Goal: Find contact information: Find contact information

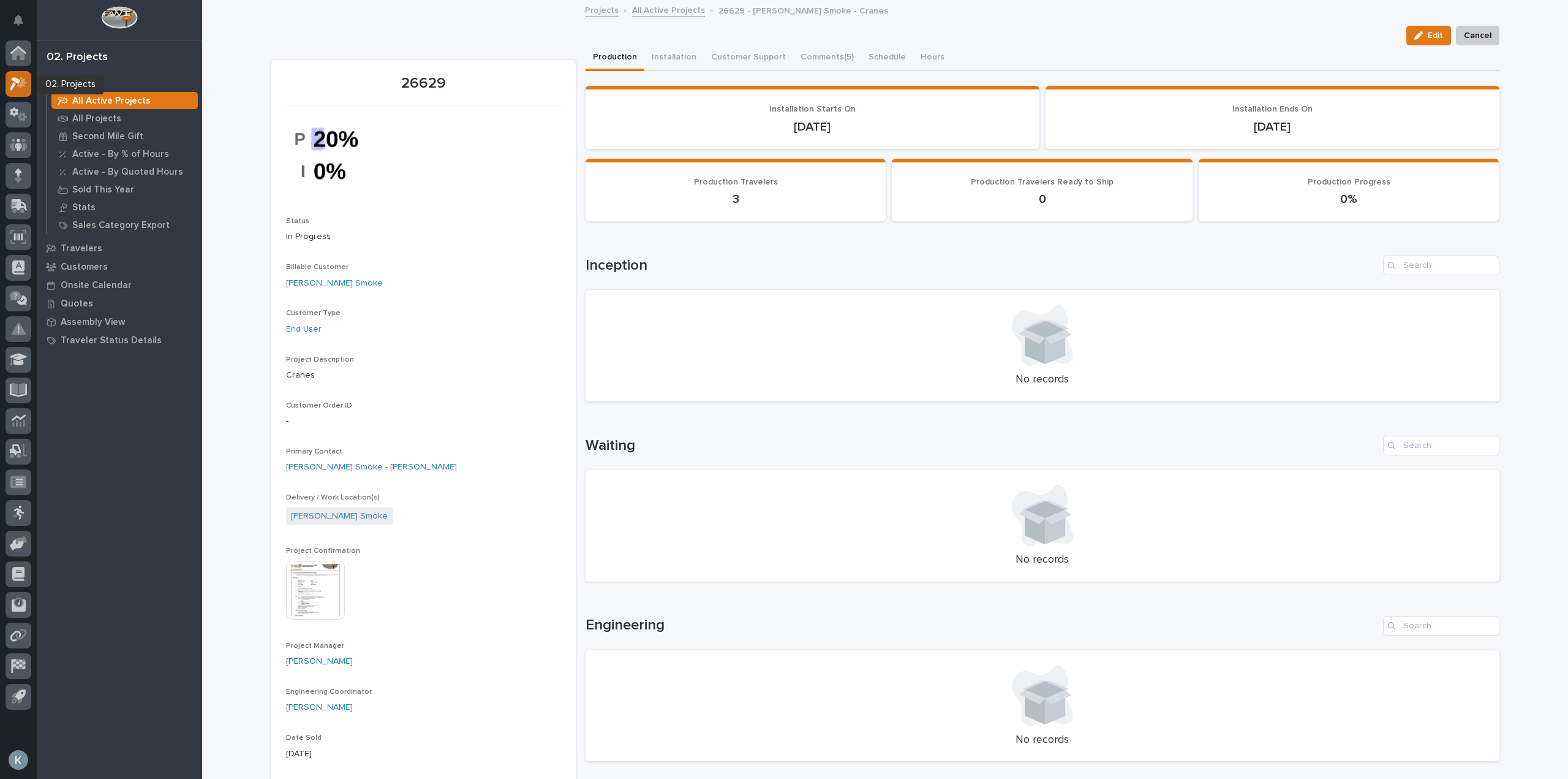
click at [23, 86] on icon at bounding box center [19, 83] width 18 height 14
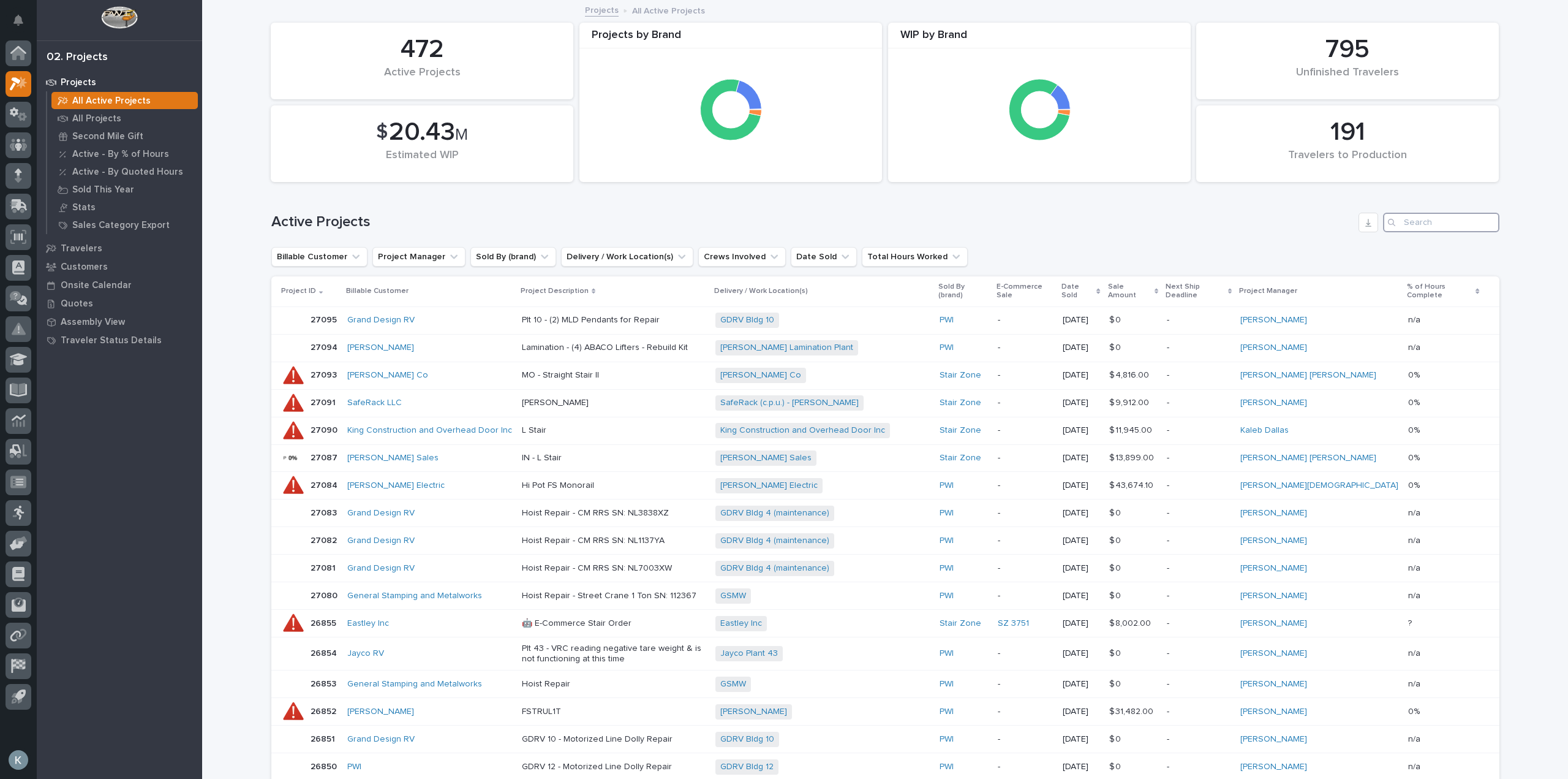
click at [1422, 221] on input "Search" at bounding box center [1441, 222] width 117 height 19
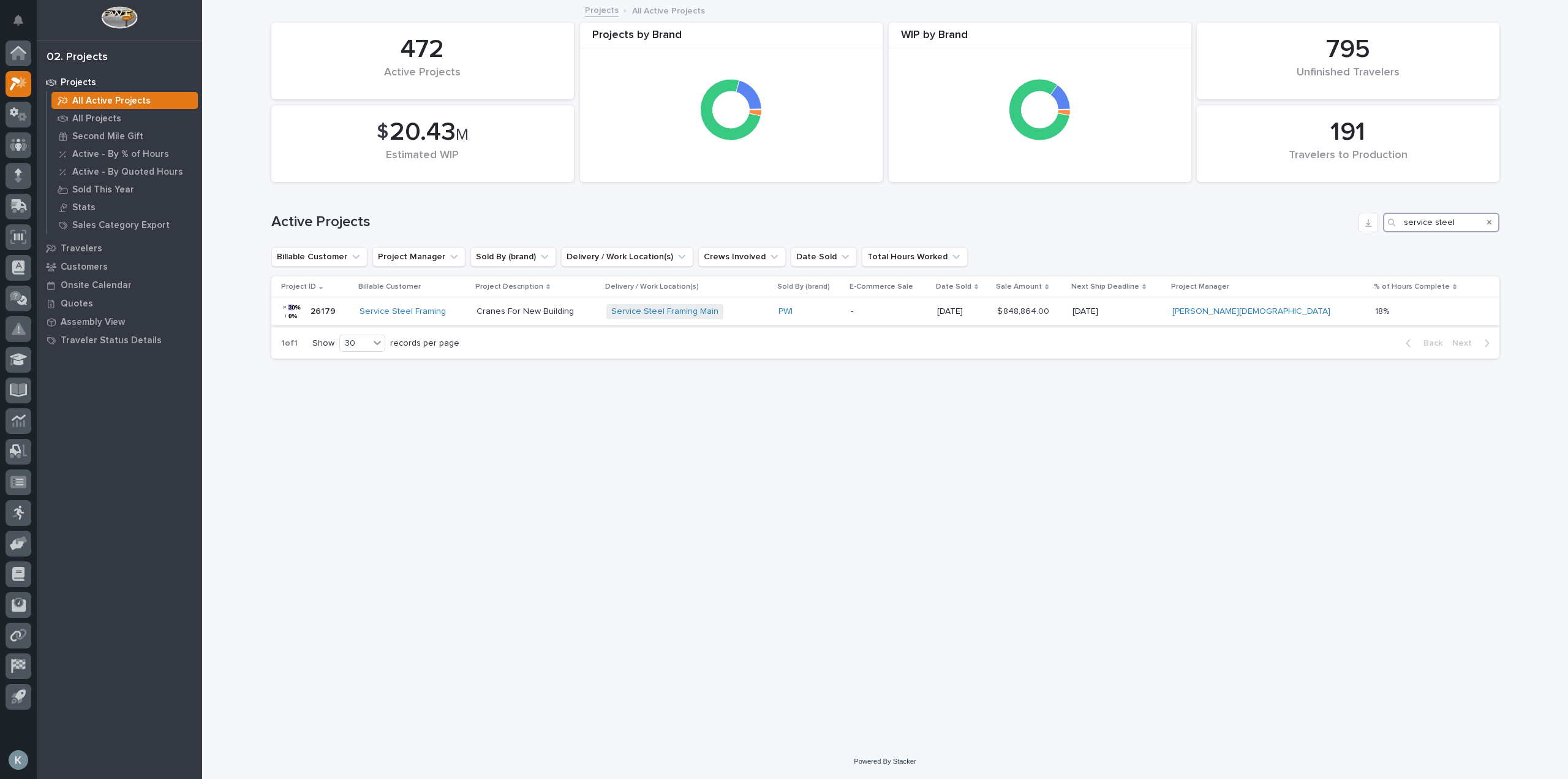
type input "service steel"
click at [530, 306] on p "Cranes For New Building" at bounding box center [537, 311] width 120 height 10
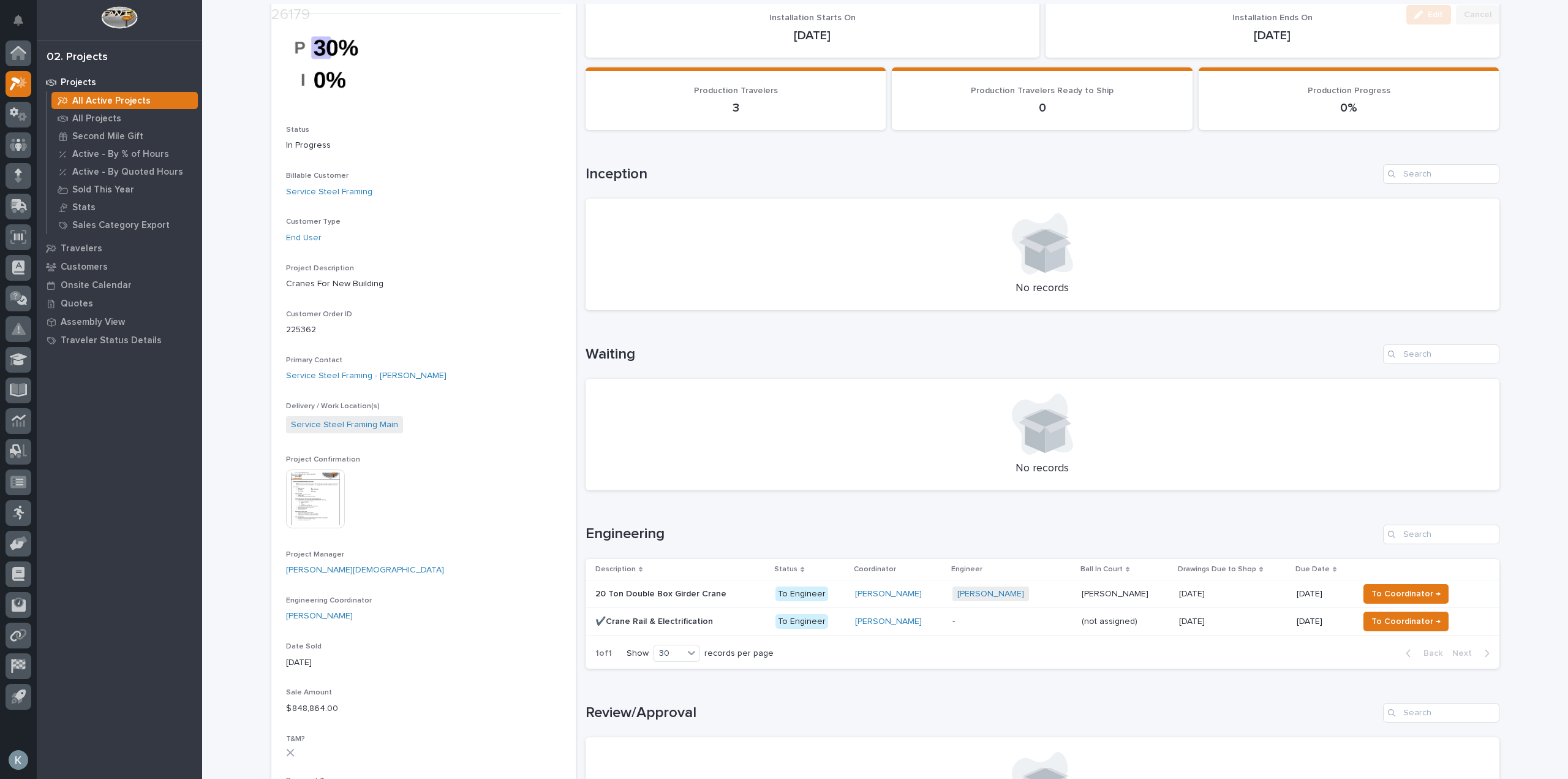
scroll to position [490, 0]
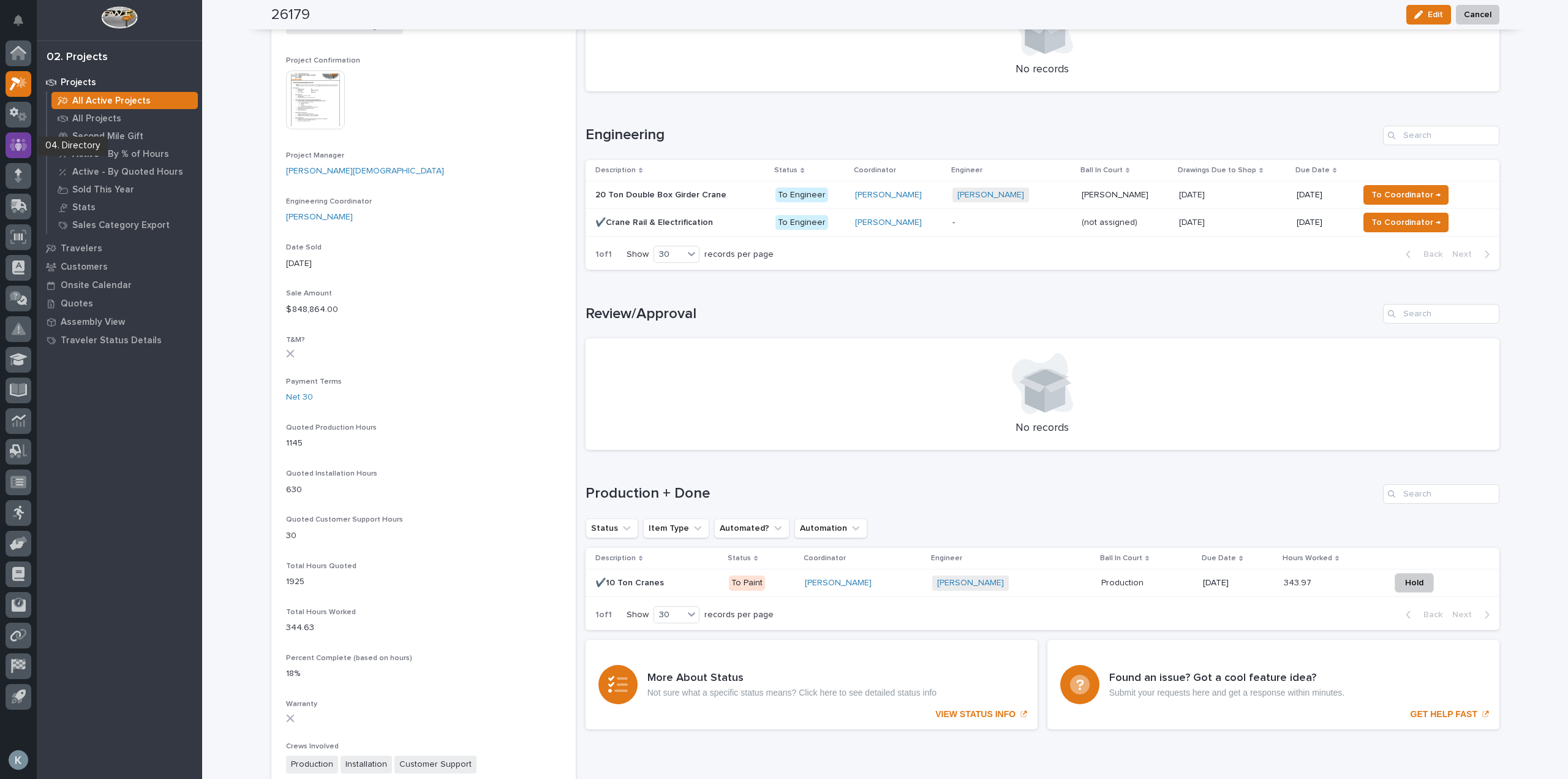
click at [21, 144] on icon at bounding box center [18, 145] width 8 height 12
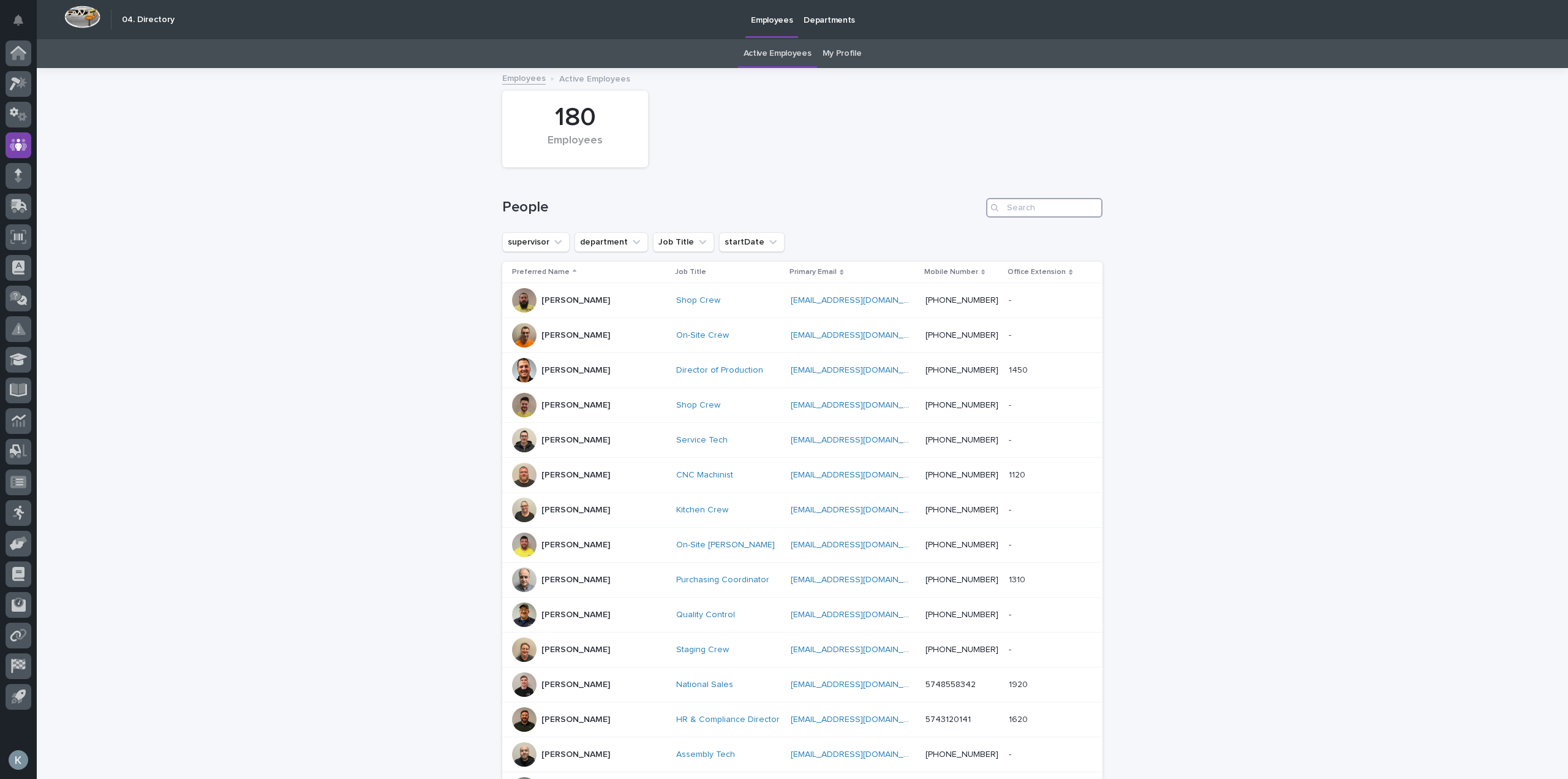
click at [1039, 200] on input "Search" at bounding box center [1044, 208] width 117 height 19
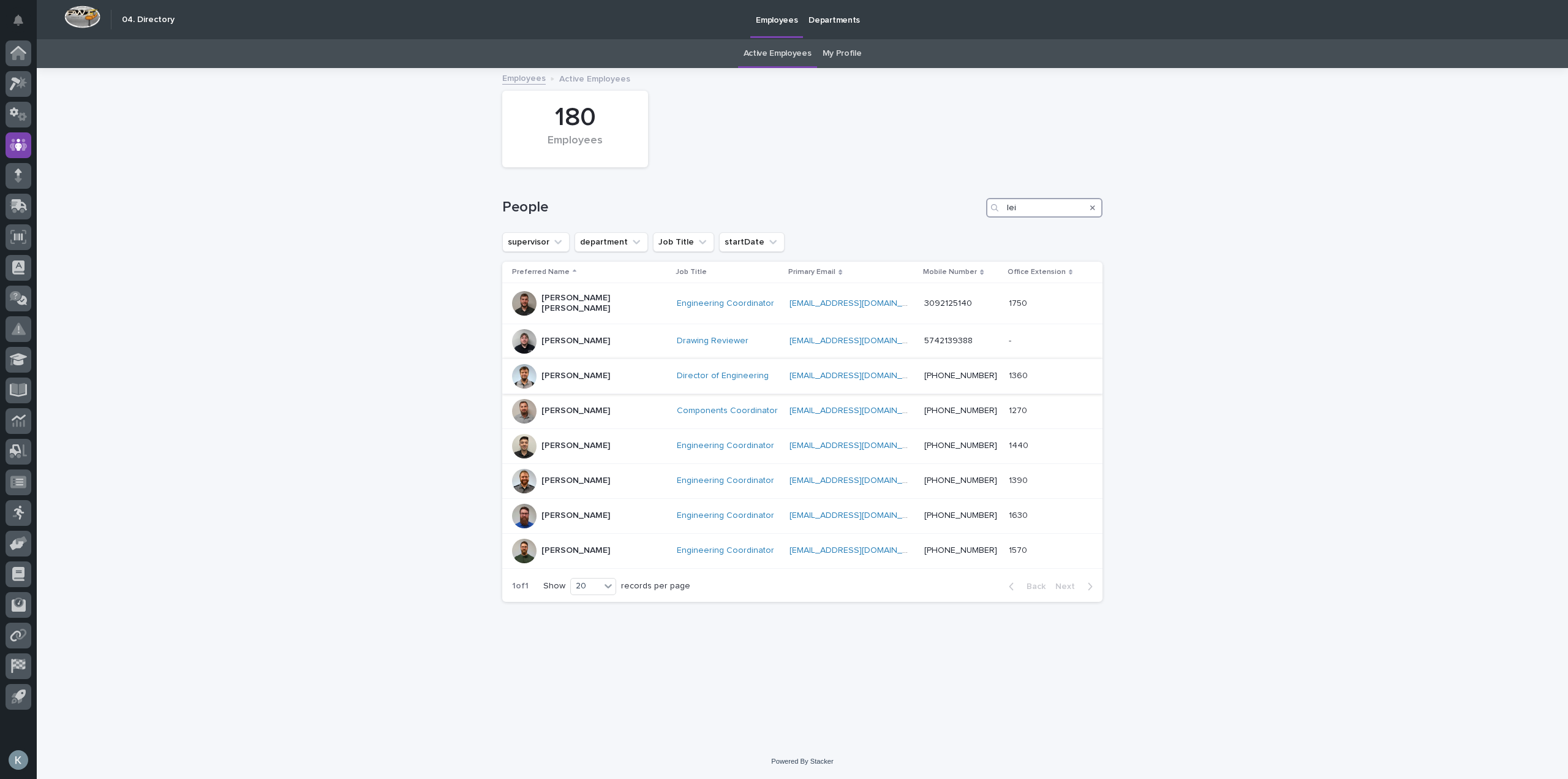
type input "lei"
click at [550, 368] on div "[PERSON_NAME]" at bounding box center [575, 375] width 68 height 13
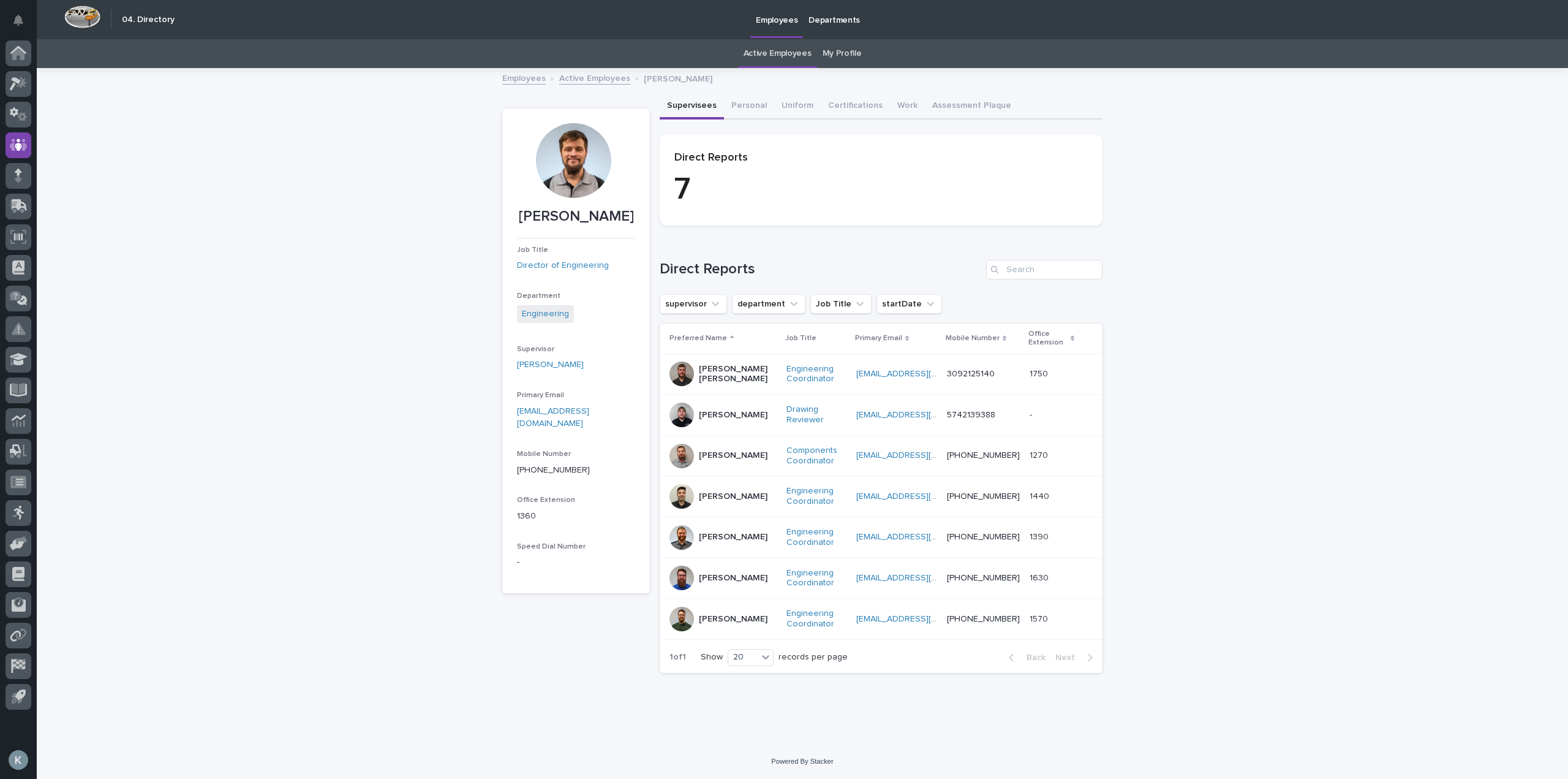
click at [570, 150] on div at bounding box center [573, 160] width 75 height 75
click at [582, 170] on div at bounding box center [573, 160] width 75 height 75
click at [557, 367] on link "[PERSON_NAME]" at bounding box center [550, 364] width 67 height 13
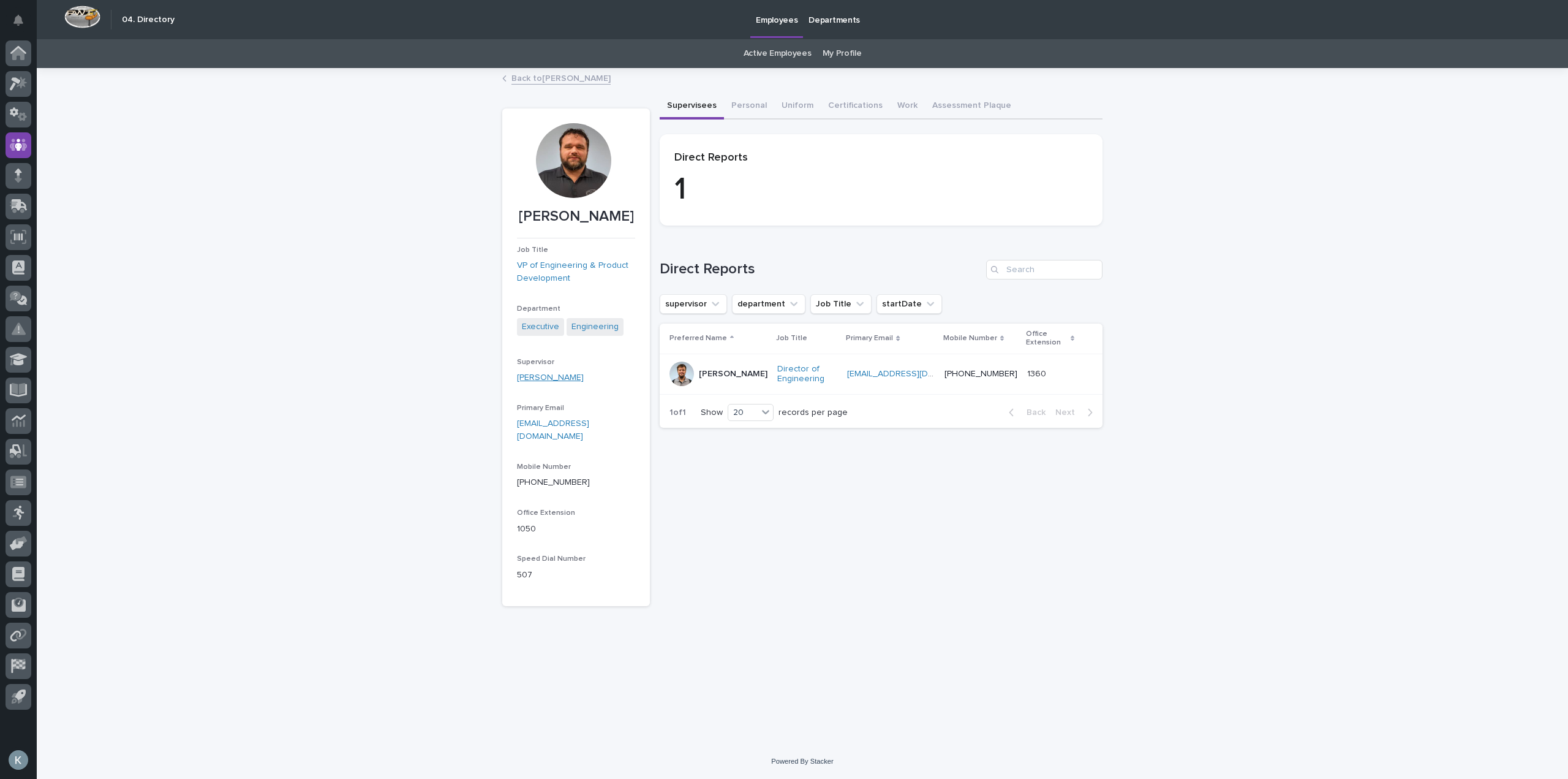
click at [535, 382] on link "[PERSON_NAME]" at bounding box center [550, 377] width 67 height 13
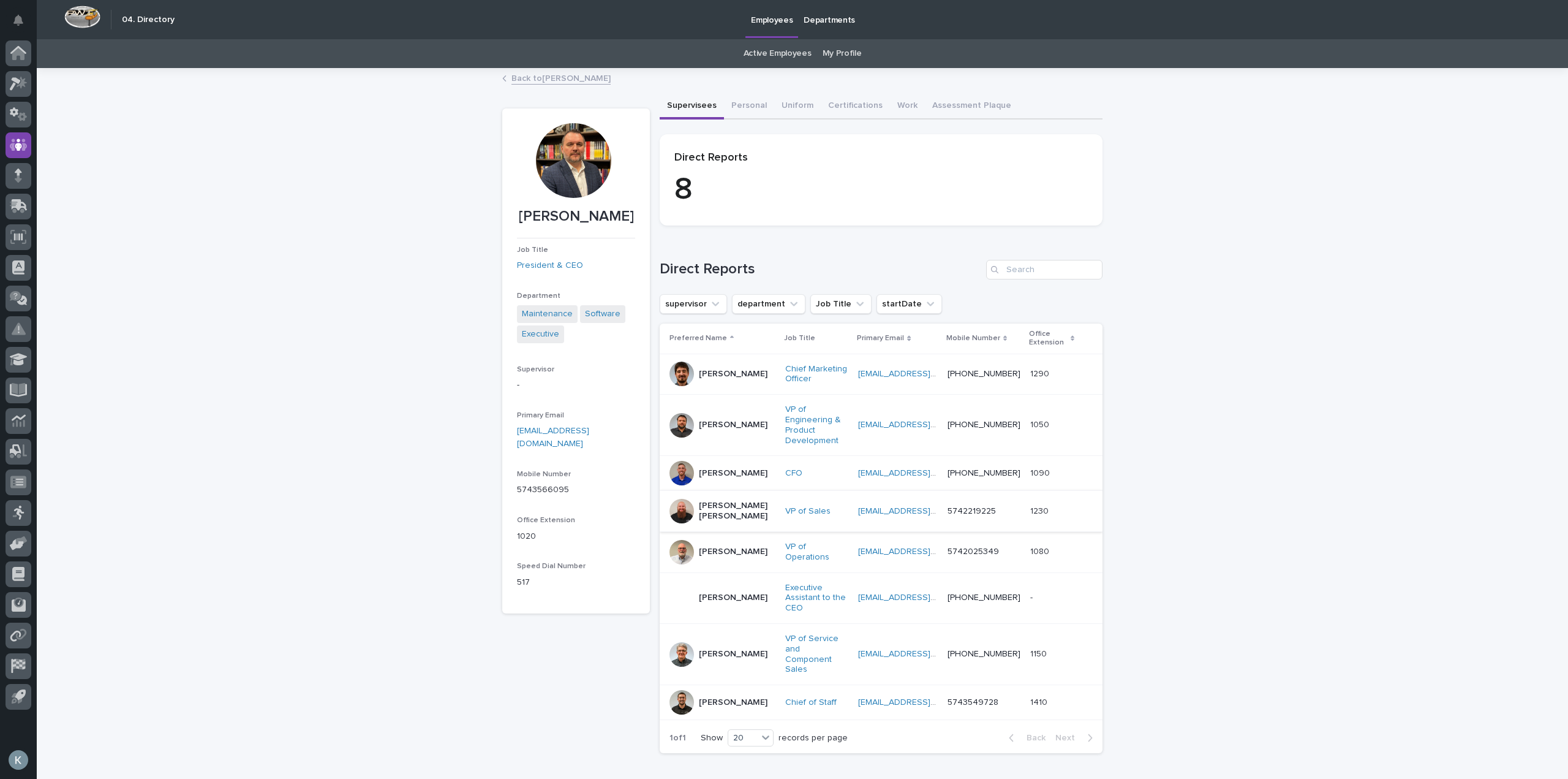
click at [722, 590] on div "[PERSON_NAME]" at bounding box center [733, 596] width 68 height 13
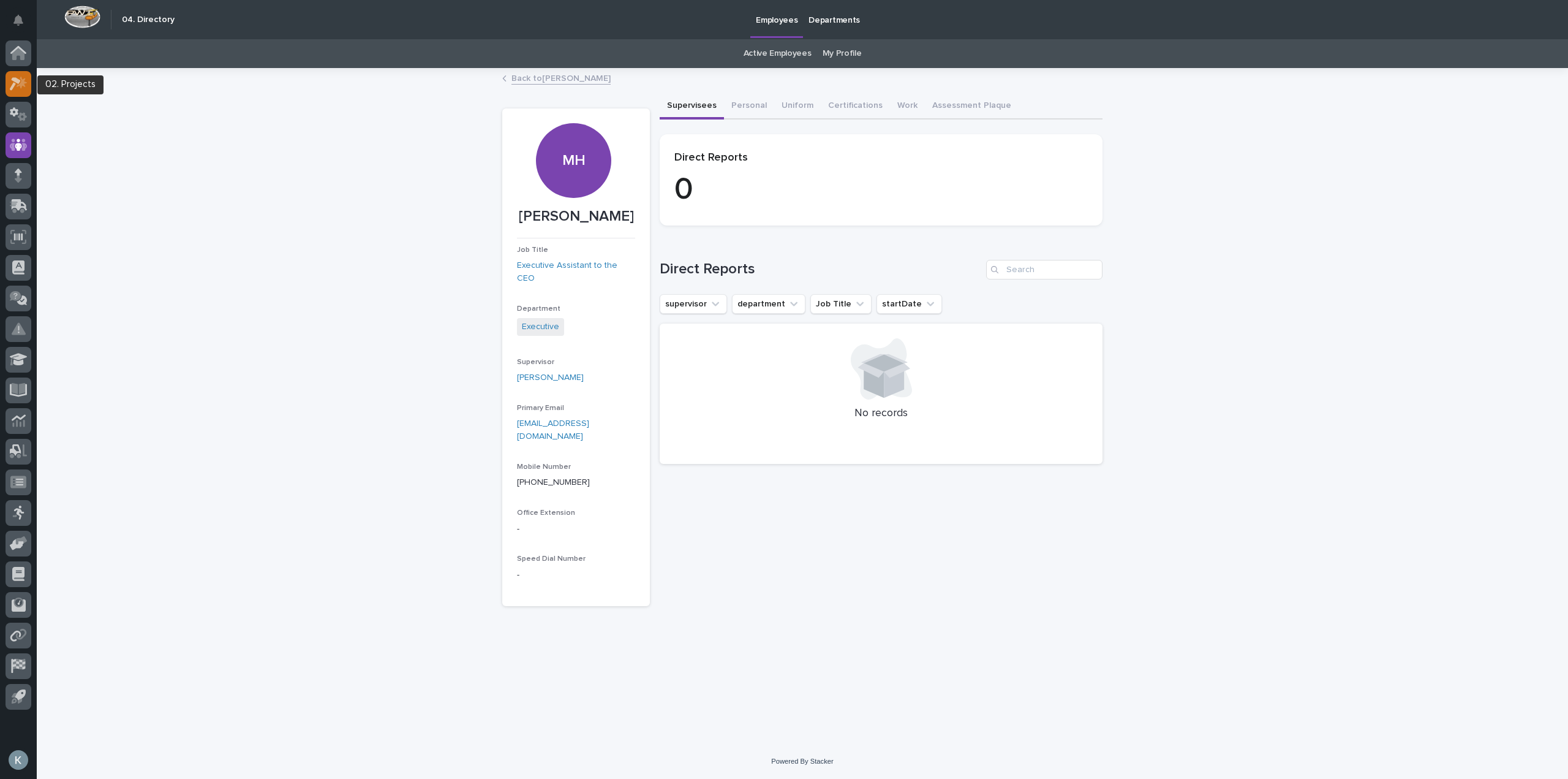
click at [25, 86] on icon at bounding box center [21, 82] width 10 height 12
